Goal: Transaction & Acquisition: Book appointment/travel/reservation

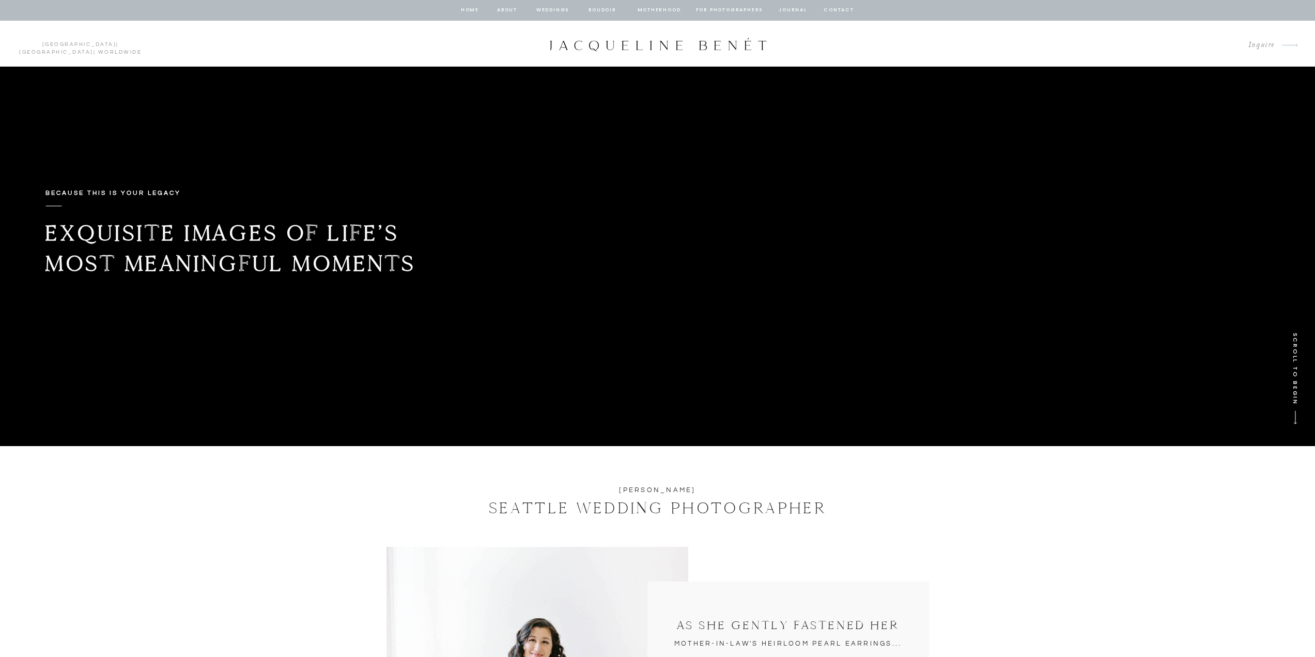
click at [558, 13] on nav "Weddings" at bounding box center [552, 10] width 35 height 9
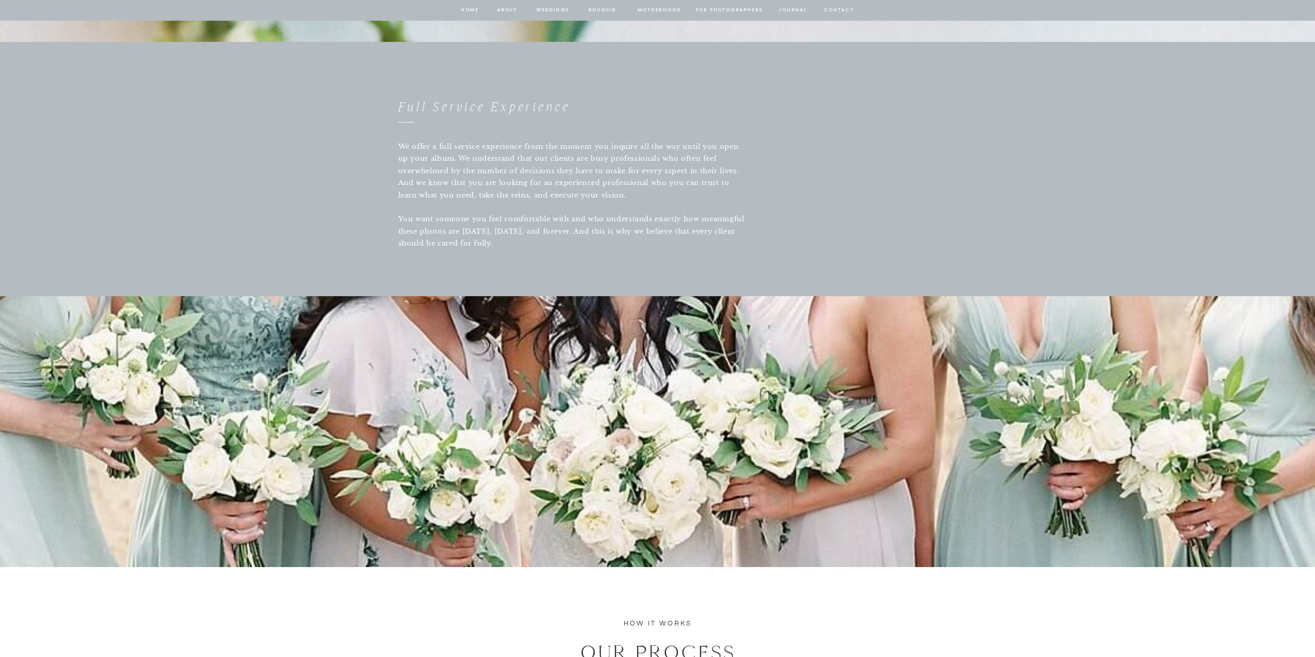
scroll to position [1447, 0]
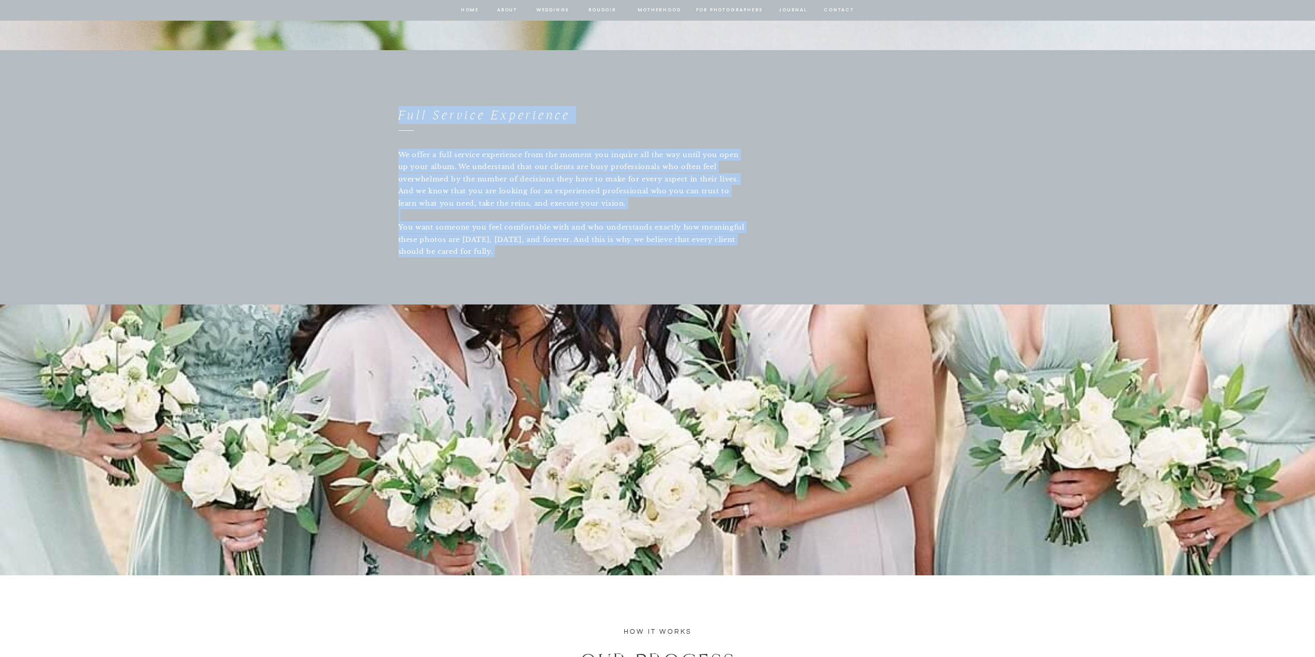
drag, startPoint x: 388, startPoint y: 137, endPoint x: 672, endPoint y: 261, distance: 310.6
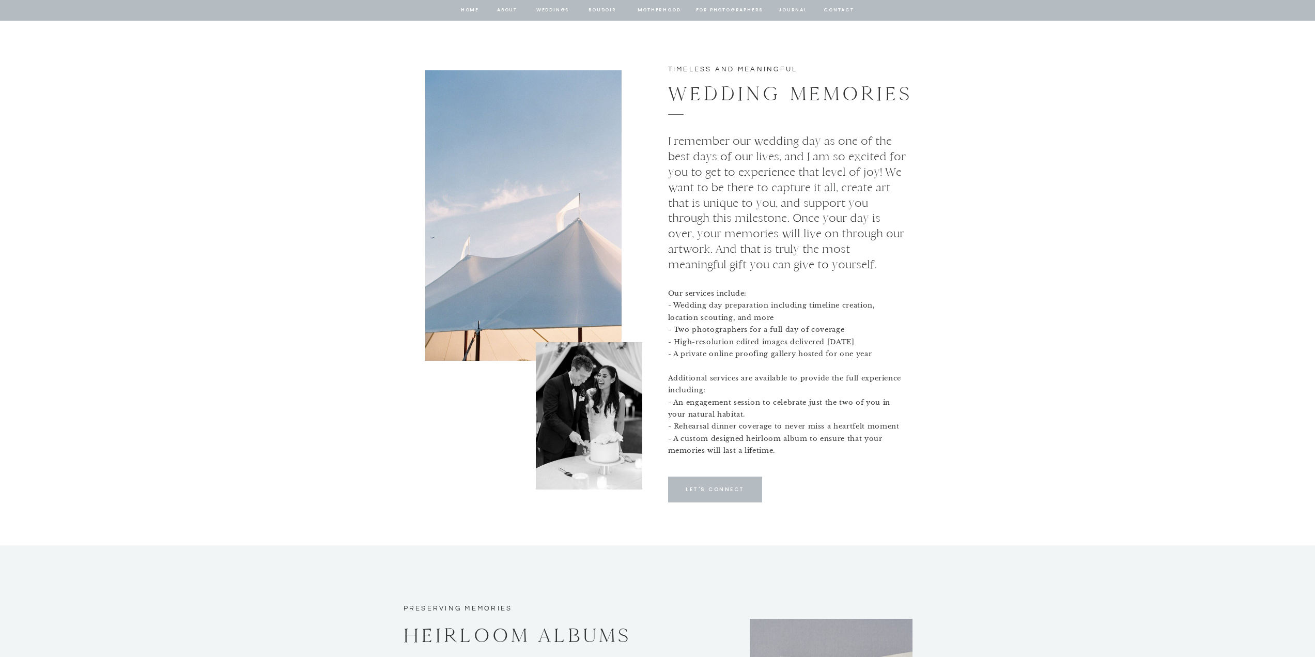
scroll to position [4031, 0]
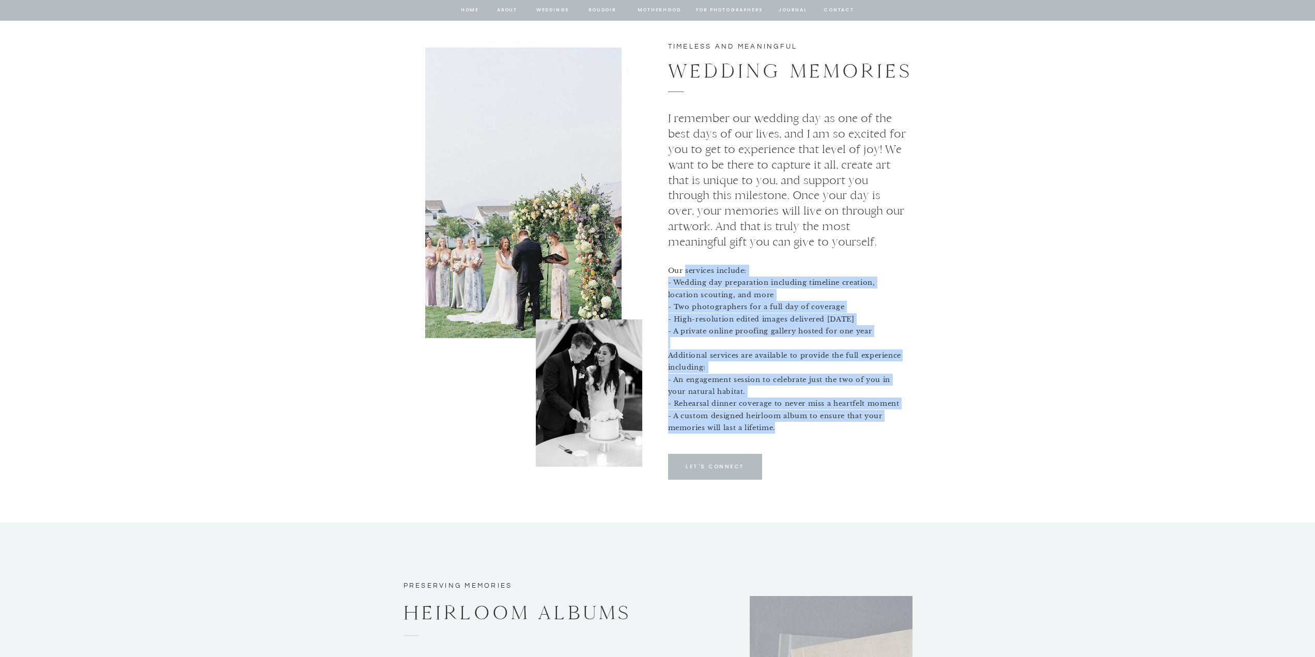
drag, startPoint x: 686, startPoint y: 268, endPoint x: 849, endPoint y: 425, distance: 226.2
click at [849, 425] on p "Our services include: - Wedding day preparation including timeline creation, lo…" at bounding box center [785, 351] width 235 height 173
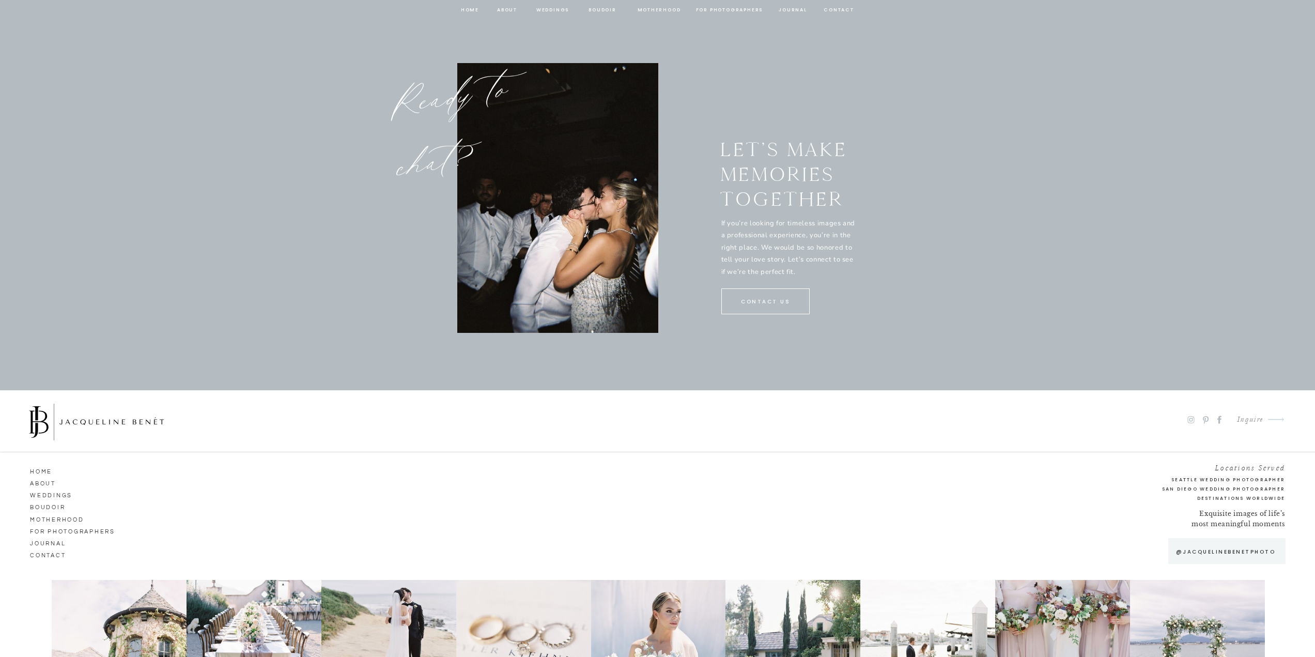
scroll to position [5220, 0]
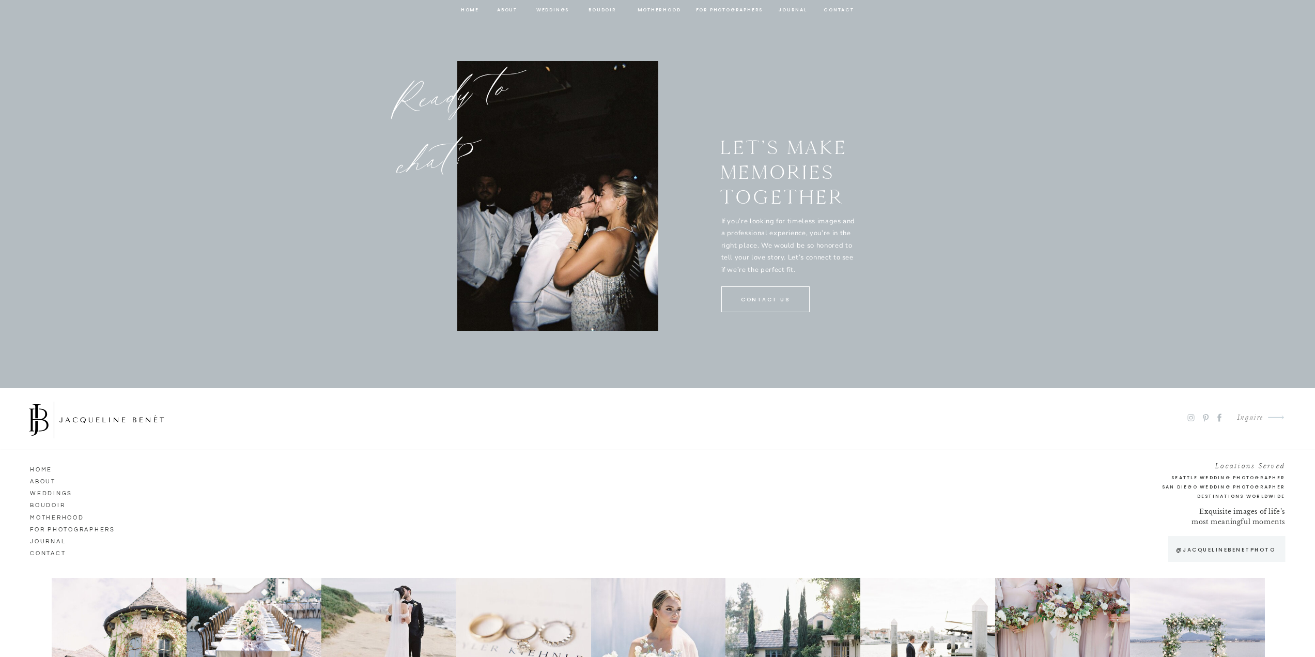
click at [43, 481] on nav "ABOUT" at bounding box center [59, 479] width 59 height 9
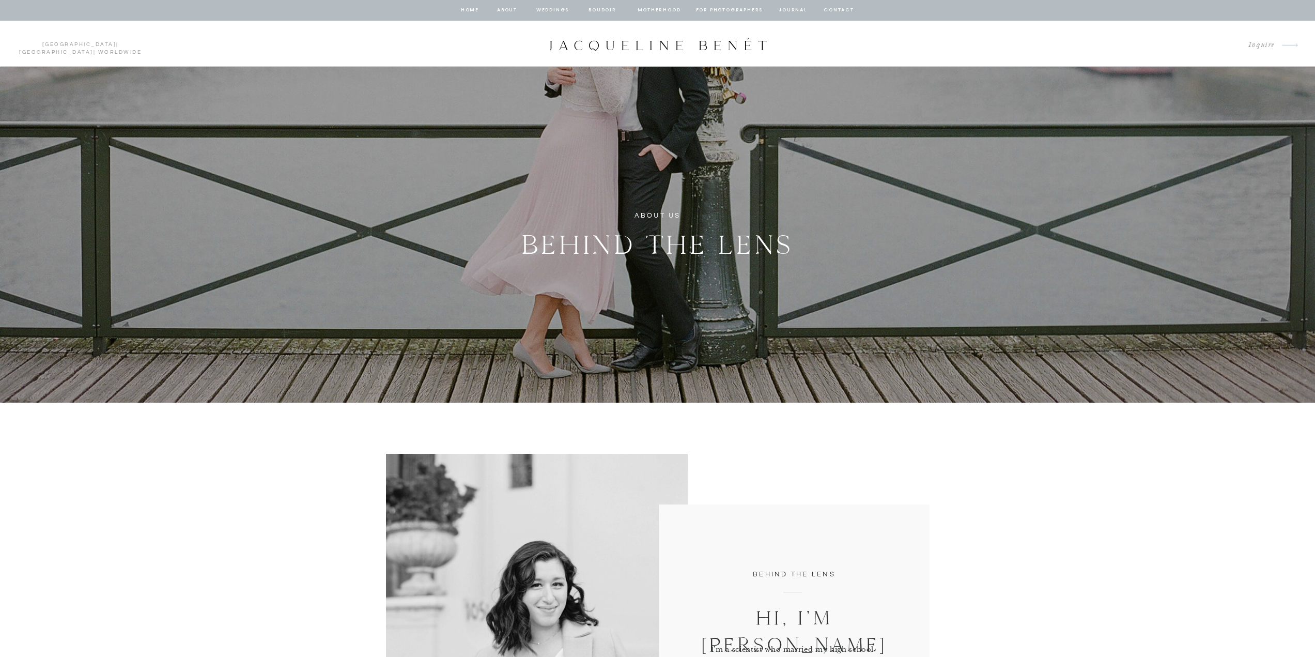
click at [1265, 44] on p "Inquire" at bounding box center [1257, 45] width 35 height 14
